Goal: Download file/media

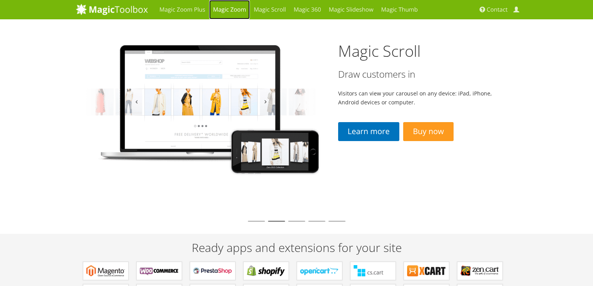
click at [238, 10] on link "Magic Zoom" at bounding box center [229, 9] width 41 height 19
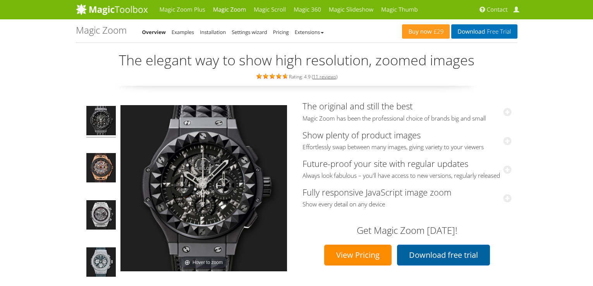
click at [440, 252] on link "Download free trial" at bounding box center [443, 255] width 93 height 21
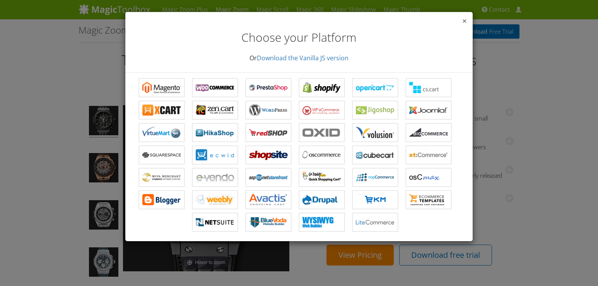
click at [465, 18] on span "×" at bounding box center [465, 20] width 5 height 11
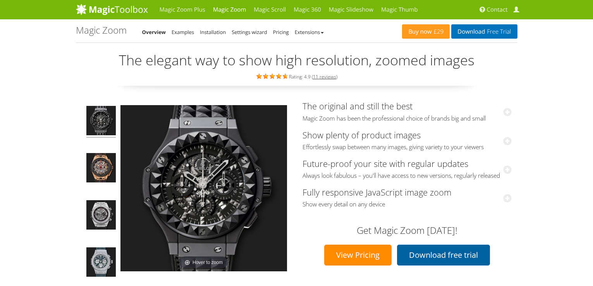
click at [451, 257] on link "Download free trial" at bounding box center [443, 255] width 93 height 21
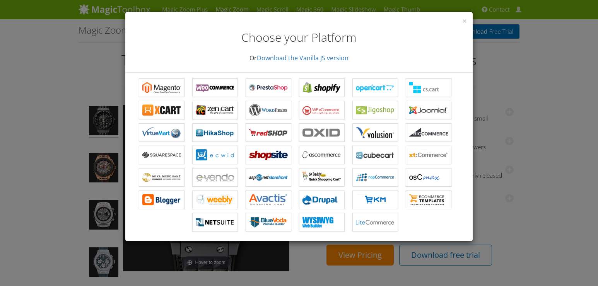
click at [468, 19] on div "× Choose your Platform Or Download the Vanilla JS version" at bounding box center [299, 42] width 348 height 61
click at [463, 19] on span "×" at bounding box center [465, 20] width 5 height 11
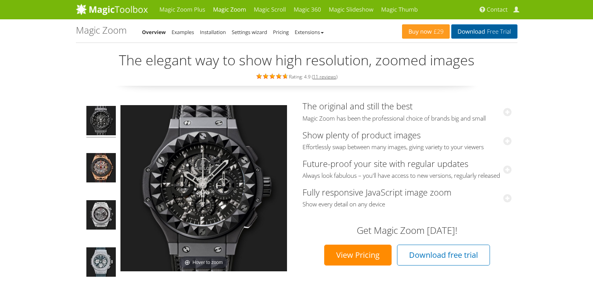
click at [477, 33] on link "Download Free Trial" at bounding box center [484, 31] width 66 height 14
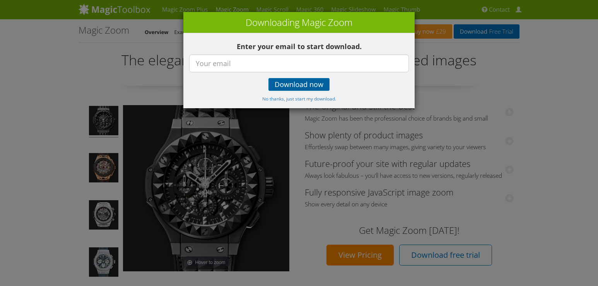
click at [290, 87] on span "Download now" at bounding box center [299, 85] width 49 height 6
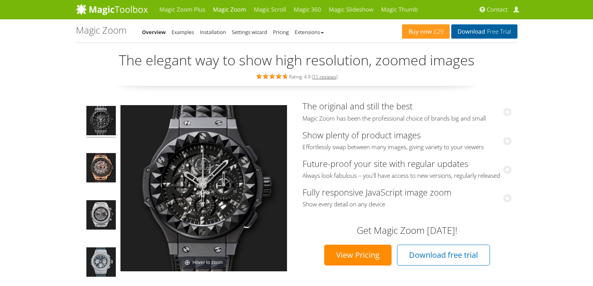
click at [499, 35] on span "Free Trial" at bounding box center [498, 32] width 26 height 6
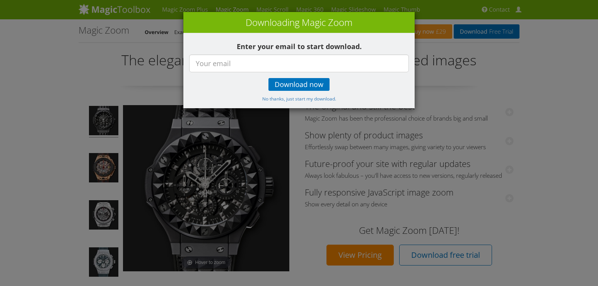
click at [453, 27] on div "× Downloading Magic Zoom Enter your email to start download. Download now No th…" at bounding box center [299, 143] width 598 height 286
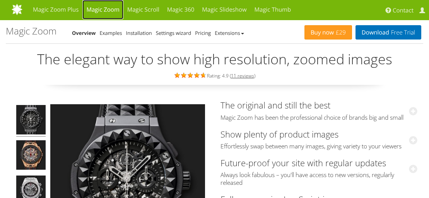
click at [100, 11] on link "Magic Zoom" at bounding box center [102, 9] width 41 height 19
click at [109, 10] on link "Magic Zoom" at bounding box center [102, 9] width 41 height 19
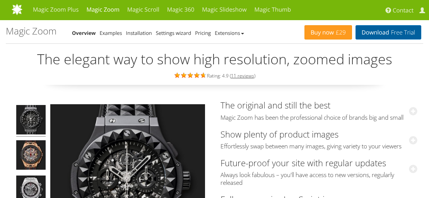
click at [399, 36] on span "Free Trial" at bounding box center [402, 32] width 26 height 6
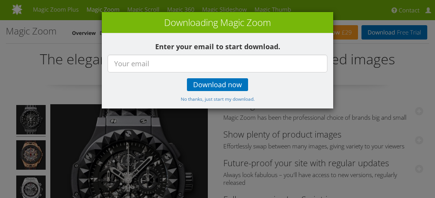
click at [362, 94] on div "× Downloading Magic Zoom Enter your email to start download. Download now No th…" at bounding box center [217, 99] width 435 height 198
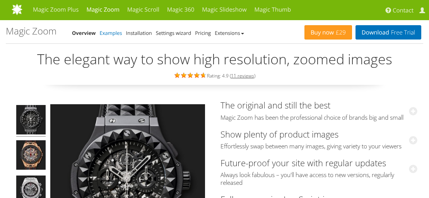
click at [115, 34] on link "Examples" at bounding box center [111, 32] width 22 height 7
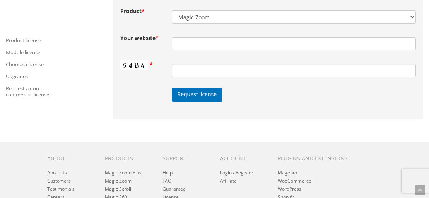
scroll to position [1123, 0]
